Goal: Navigation & Orientation: Find specific page/section

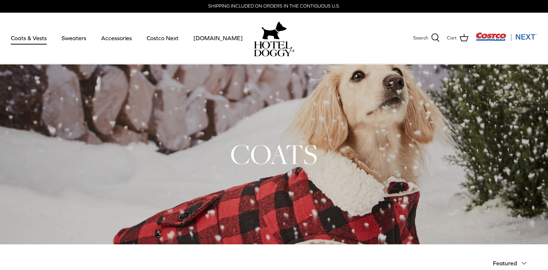
click at [29, 41] on link "Coats & Vests" at bounding box center [28, 38] width 49 height 25
click at [66, 39] on link "Sweaters" at bounding box center [74, 38] width 38 height 25
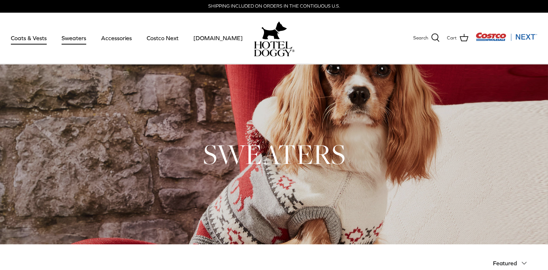
click at [23, 38] on link "Coats & Vests" at bounding box center [28, 38] width 49 height 25
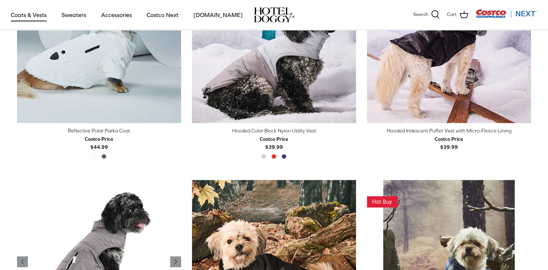
scroll to position [0, 0]
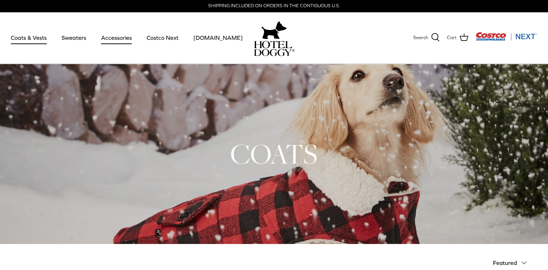
click at [115, 39] on link "Accessories" at bounding box center [117, 37] width 44 height 25
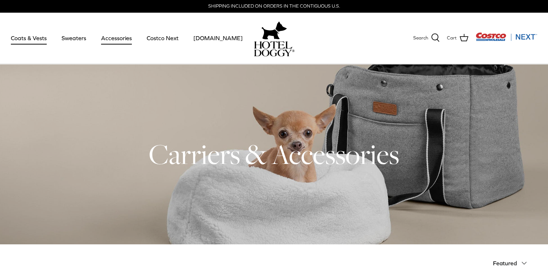
click at [22, 36] on link "Coats & Vests" at bounding box center [28, 38] width 49 height 25
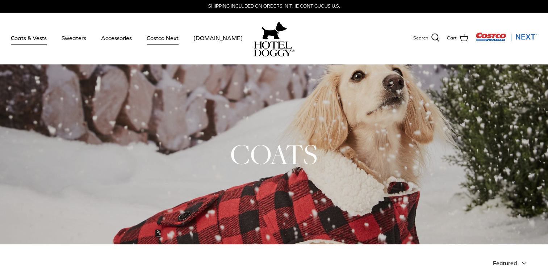
click at [145, 35] on link "Costco Next" at bounding box center [162, 38] width 45 height 25
